Goal: Task Accomplishment & Management: Manage account settings

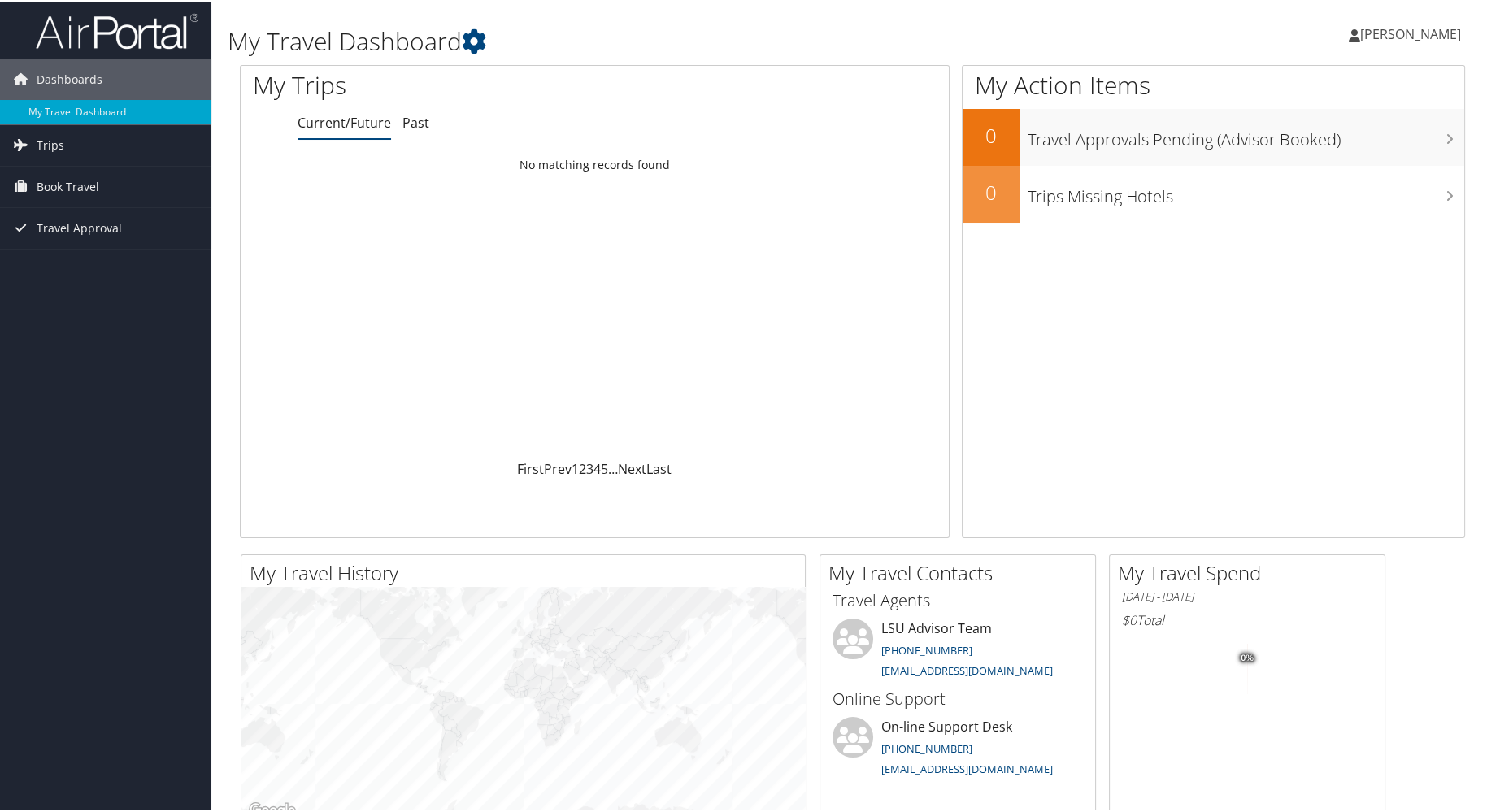
click at [1370, 34] on span "[PERSON_NAME]" at bounding box center [1411, 33] width 101 height 18
click at [1324, 94] on link "My Settings" at bounding box center [1367, 89] width 182 height 28
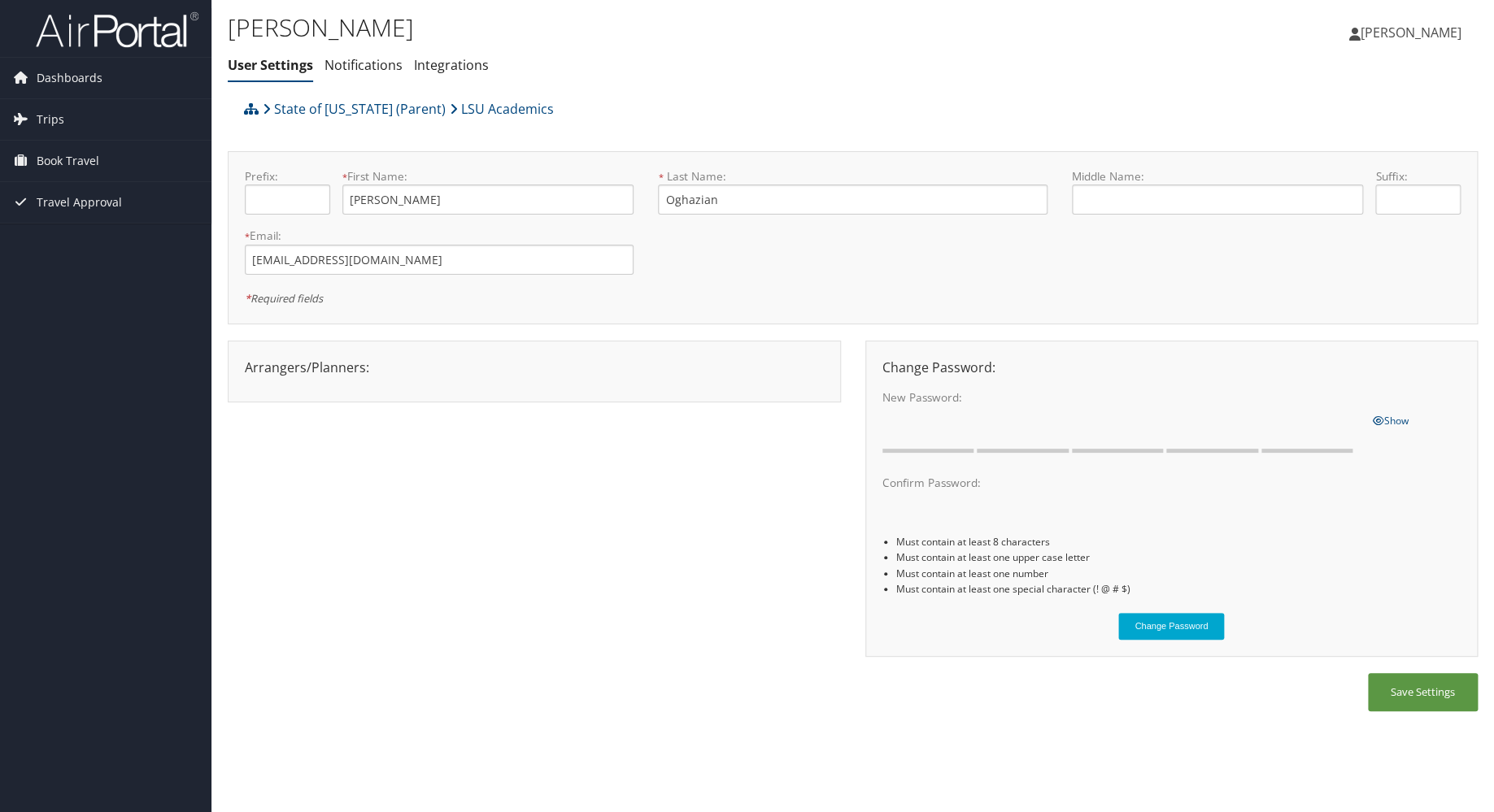
click at [1394, 28] on span "[PERSON_NAME]" at bounding box center [1411, 33] width 101 height 18
click at [53, 77] on span "Dashboards" at bounding box center [70, 78] width 66 height 41
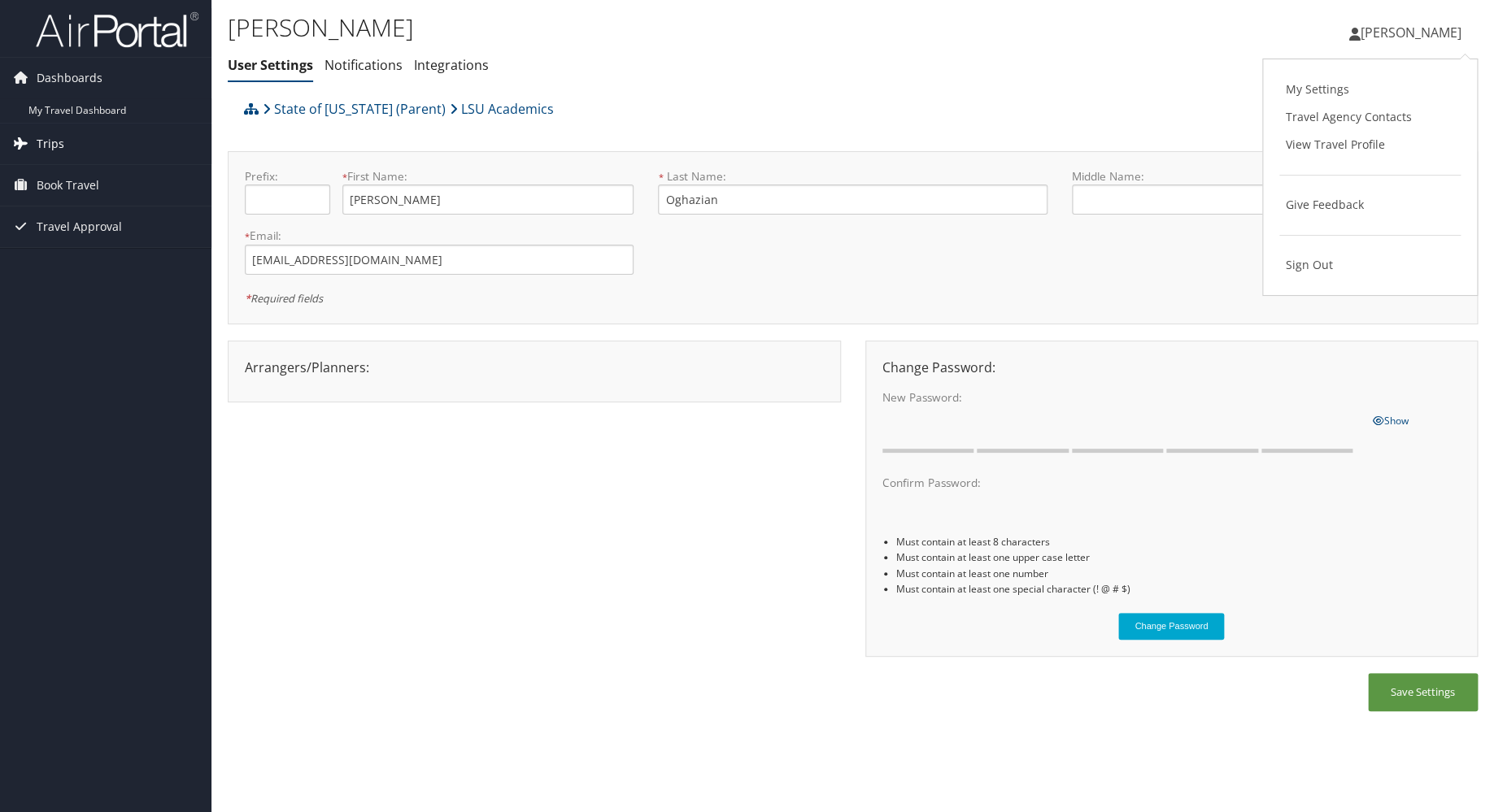
click at [51, 145] on span "Trips" at bounding box center [51, 144] width 28 height 41
click at [282, 485] on div "Arrangers/Planners: Edit Arrangers & Planners .Chris .Offerzen Abigail Theriot …" at bounding box center [853, 507] width 1250 height 332
